Goal: Task Accomplishment & Management: Complete application form

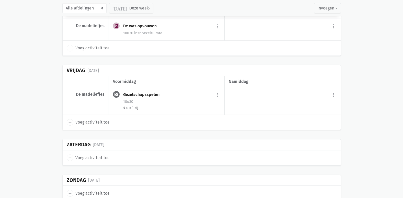
scroll to position [3917, 0]
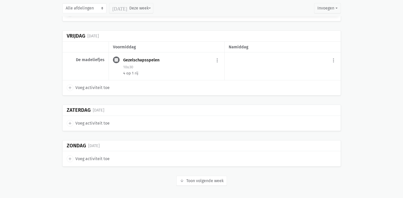
click at [92, 89] on span "Voeg activiteit toe" at bounding box center [92, 87] width 34 height 7
select select "14:00"
select select "15:00"
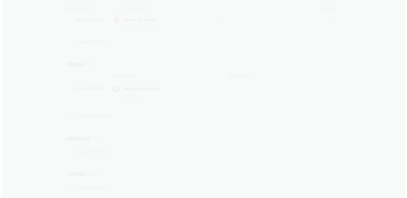
scroll to position [3951, 0]
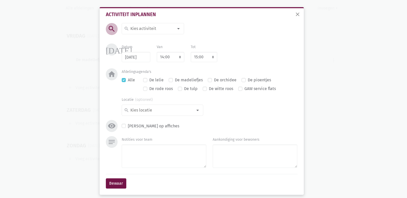
click at [147, 27] on input at bounding box center [152, 28] width 44 height 7
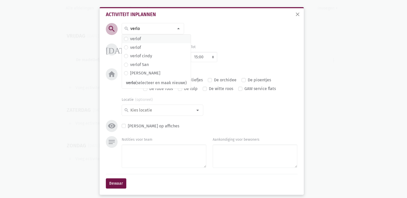
type input "verlo"
click at [143, 38] on span "verlof" at bounding box center [156, 39] width 65 height 7
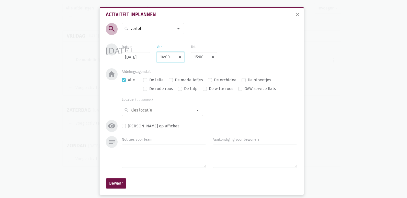
click at [164, 55] on select "7:00 7:15 7:30 7:45 8:00 8:15 8:30 8:45 9:00 9:15 9:30 9:45 10:00 10:15 10:30 1…" at bounding box center [171, 57] width 28 height 10
select select "9:00"
click at [157, 52] on select "7:00 7:15 7:30 7:45 8:00 8:15 8:30 8:45 9:00 9:15 9:30 9:45 10:00 10:15 10:30 1…" at bounding box center [171, 57] width 28 height 10
click at [197, 57] on select "8:00 8:15 8:30 8:45 9:00 9:15 9:30 9:45 10:00 10:15 10:30 10:45 11:00 11:15 11:…" at bounding box center [204, 57] width 27 height 10
select select "10:00"
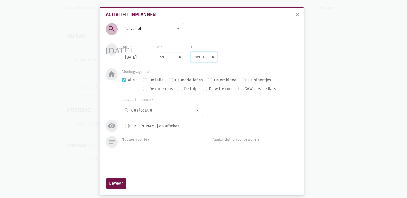
select select "18:00"
click at [191, 52] on select "8:00 8:15 8:30 8:45 9:00 9:15 9:30 9:45 10:00 10:15 10:30 10:45 11:00 11:15 11:…" at bounding box center [204, 57] width 27 height 10
click at [152, 159] on textarea "Notities voor team" at bounding box center [164, 155] width 85 height 23
type textarea "o"
type textarea "Oli"
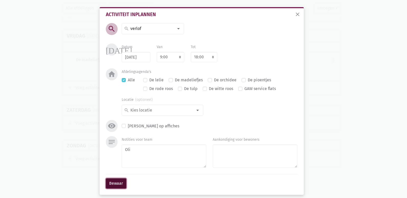
click at [115, 184] on button "Bewaar" at bounding box center [116, 183] width 20 height 10
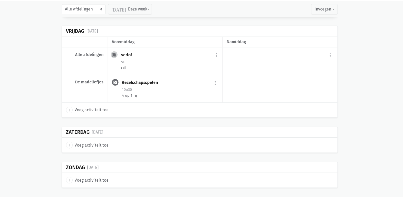
scroll to position [3916, 0]
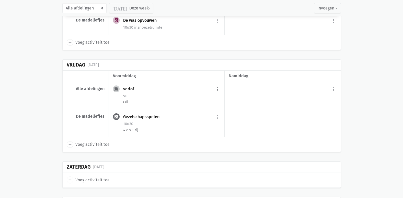
click at [217, 94] on button "more_vert" at bounding box center [217, 89] width 6 height 10
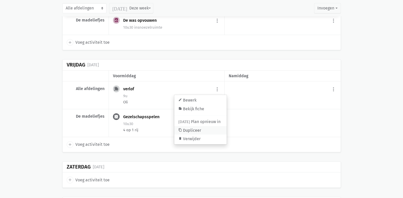
click at [197, 135] on link "content_copy Dupliceer" at bounding box center [200, 130] width 52 height 9
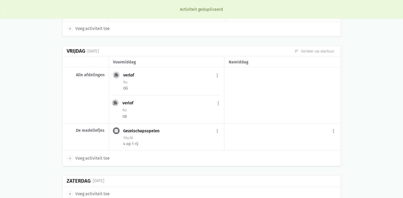
scroll to position [3930, 0]
click at [218, 108] on button "more_vert" at bounding box center [217, 103] width 6 height 10
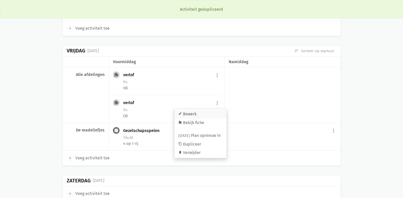
click at [210, 118] on link "edit Bewerk" at bounding box center [200, 114] width 52 height 9
select select "9:00"
select select "18:00"
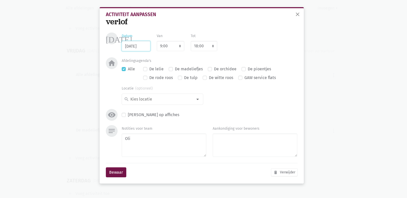
click at [142, 43] on input "[DATE]" at bounding box center [136, 46] width 29 height 10
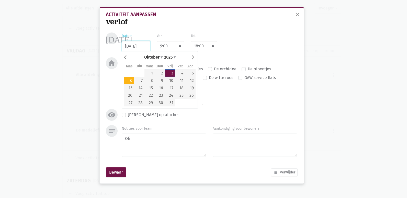
type input "[DATE]"
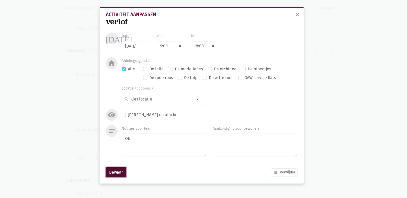
click at [121, 173] on button "Bewaar" at bounding box center [116, 172] width 20 height 10
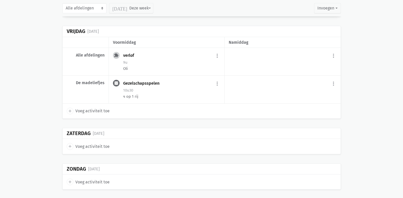
scroll to position [3979, 0]
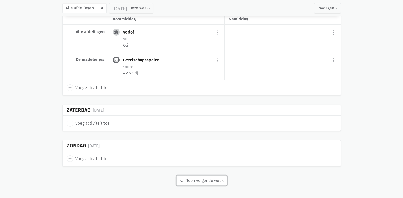
click at [192, 180] on button "arrow_downward Week wordt geladen Toon volgende week" at bounding box center [201, 180] width 51 height 10
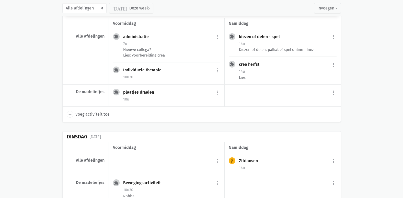
scroll to position [683, 0]
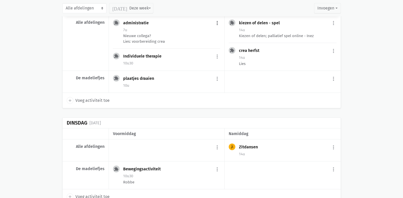
click at [218, 23] on button "more_vert" at bounding box center [217, 23] width 6 height 10
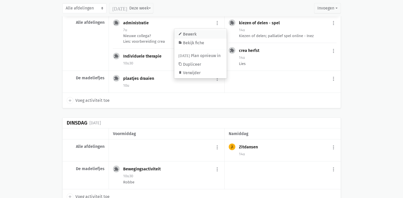
click at [208, 34] on link "edit Bewerk" at bounding box center [200, 34] width 52 height 9
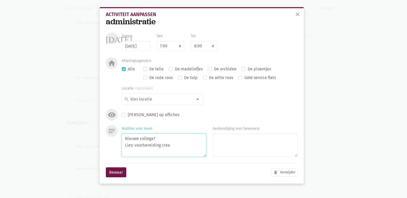
drag, startPoint x: 160, startPoint y: 136, endPoint x: 115, endPoint y: 140, distance: 45.2
click at [115, 140] on div "notes Notities voor team Nieuwe collega? Lies: voorbereiding crea Aankondiging …" at bounding box center [201, 142] width 194 height 34
type textarea "Lies: voorbereiding crea"
click at [117, 172] on button "Bewaar" at bounding box center [116, 172] width 20 height 10
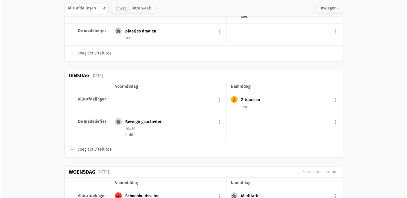
scroll to position [734, 0]
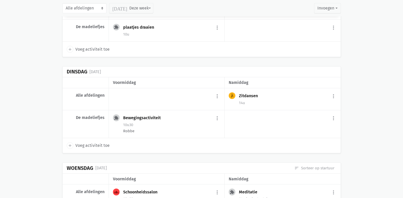
click at [95, 146] on span "Voeg activiteit toe" at bounding box center [92, 145] width 34 height 7
select select "14:00"
select select "15:00"
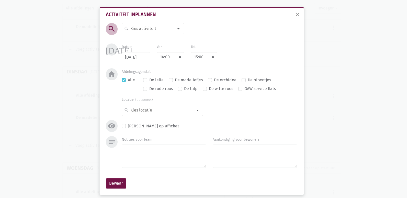
click at [151, 28] on input at bounding box center [152, 28] width 44 height 7
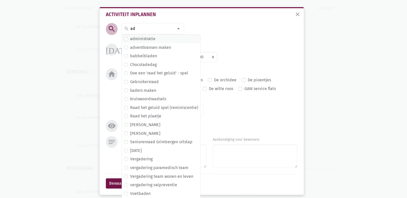
type input "ad"
click at [151, 38] on label "administratie" at bounding box center [142, 39] width 25 height 7
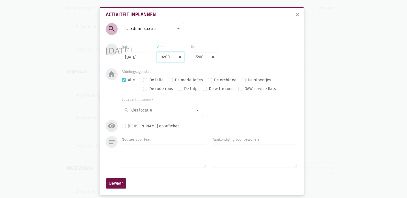
click at [175, 57] on select "7:00 7:15 7:30 7:45 8:00 8:15 8:30 8:45 9:00 9:15 9:30 9:45 10:00 10:15 10:30 1…" at bounding box center [171, 57] width 28 height 10
select select "9:00"
click at [157, 52] on select "7:00 7:15 7:30 7:45 8:00 8:15 8:30 8:45 9:00 9:15 9:30 9:45 10:00 10:15 10:30 1…" at bounding box center [171, 57] width 28 height 10
click at [196, 56] on select "8:00 8:15 8:30 8:45 9:00 9:15 9:30 9:45 10:00 10:15 10:30 10:45 11:00 11:15 11:…" at bounding box center [204, 57] width 27 height 10
select select "17:00"
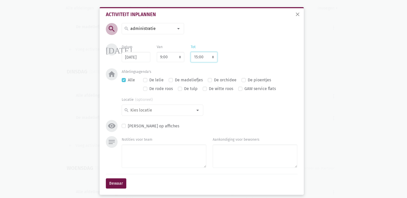
click at [191, 52] on select "8:00 8:15 8:30 8:45 9:00 9:15 9:30 9:45 10:00 10:15 10:30 10:45 11:00 11:15 11:…" at bounding box center [204, 57] width 27 height 10
click at [149, 155] on textarea "Notities voor team" at bounding box center [164, 155] width 85 height 23
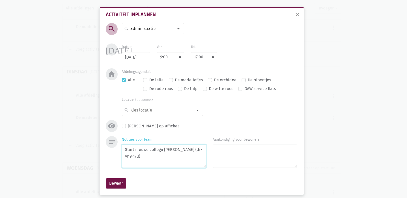
click at [168, 149] on textarea "Start nieuwe collega [PERSON_NAME] (di-vr 9-17u)" at bounding box center [164, 155] width 85 height 23
type textarea "Start nieuwe collega [GEOGRAPHIC_DATA] (di-vr 9-17u)"
click at [113, 181] on button "Bewaar" at bounding box center [116, 183] width 20 height 10
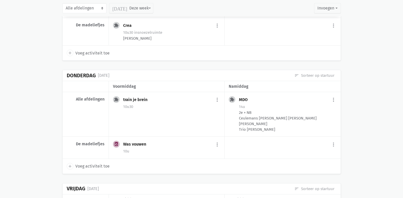
scroll to position [965, 0]
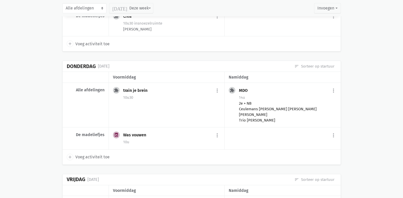
click at [261, 123] on div "2e + NB Ceulemans [PERSON_NAME] [PERSON_NAME] [PERSON_NAME] Trio [PERSON_NAME]" at bounding box center [287, 111] width 97 height 22
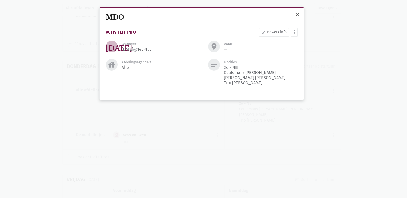
click at [299, 16] on span "close" at bounding box center [297, 14] width 6 height 6
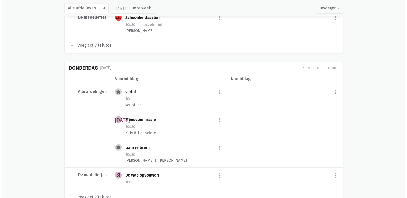
scroll to position [1706, 0]
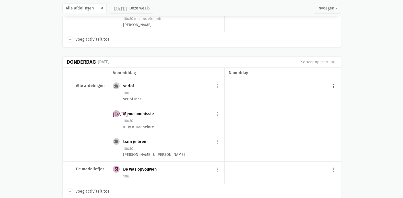
click at [335, 90] on button "more_vert" at bounding box center [333, 86] width 6 height 10
click at [297, 103] on link "add Voeg activiteit toe" at bounding box center [312, 99] width 50 height 9
select select "14:00"
select select "15:00"
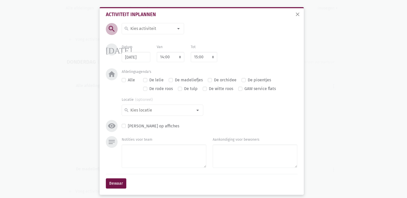
click at [146, 30] on input at bounding box center [152, 28] width 44 height 7
type input "MDO"
click at [141, 40] on span "MDO" at bounding box center [153, 39] width 58 height 7
click at [140, 155] on textarea "Notities voor team" at bounding box center [164, 155] width 85 height 23
paste textarea "K106 Vercammen K145 Roosemont K126 Luypaert K136 Van Dam K149 Eembeeck"
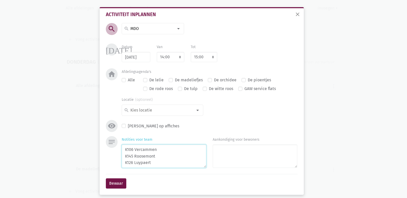
scroll to position [11, 0]
type textarea "K106 Vercammen K145 Roosemont K126 Luypaert K136 Van Dam K149 Eembeeck"
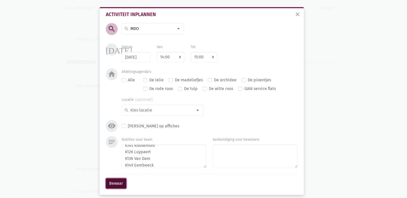
click at [116, 181] on button "Bewaar" at bounding box center [116, 183] width 20 height 10
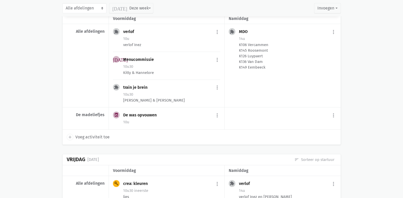
scroll to position [1728, 0]
